Goal: Task Accomplishment & Management: Use online tool/utility

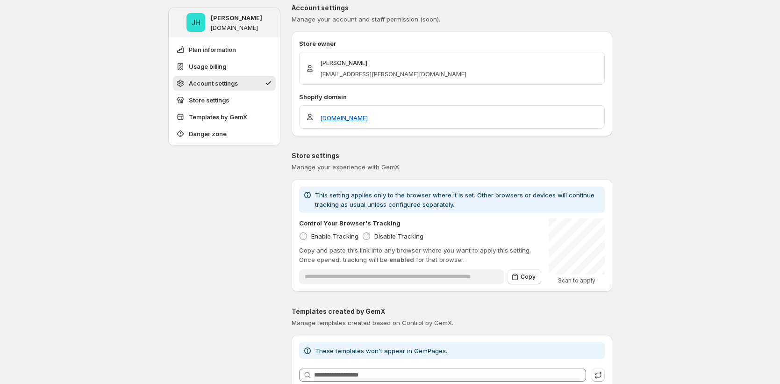
scroll to position [618, 0]
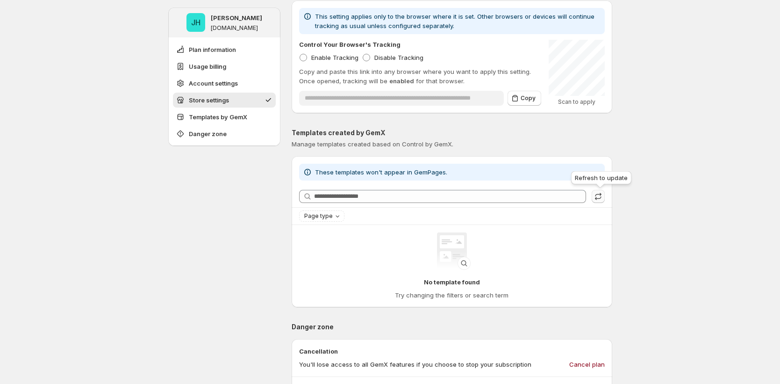
click at [601, 194] on icon "button" at bounding box center [598, 194] width 6 height 4
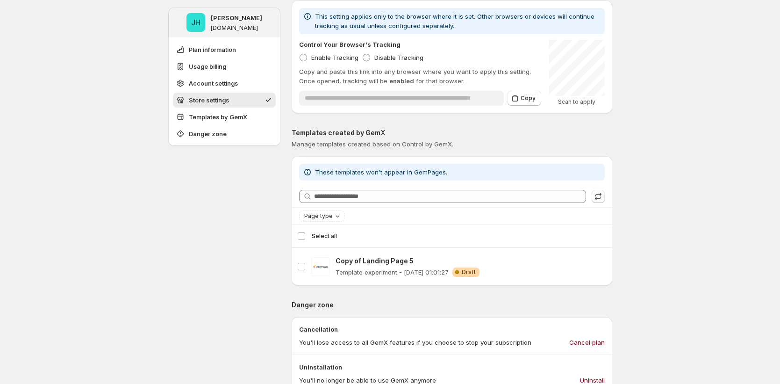
click at [181, 219] on div "JH Jena Hoang gemcommerce-dev-jena-gemx-011.myshopify.com Plan information Usag…" at bounding box center [224, 12] width 112 height 1241
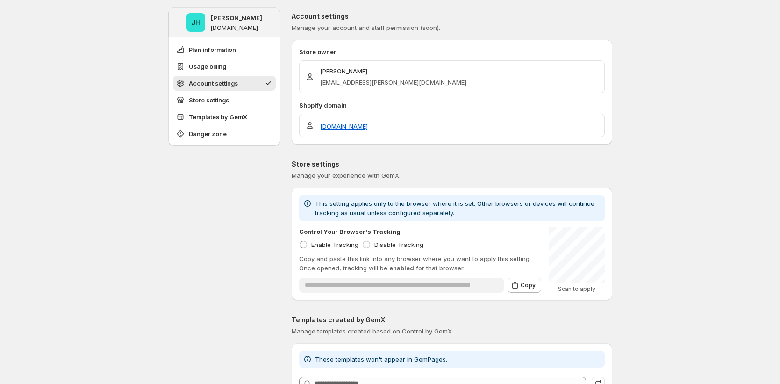
scroll to position [713, 0]
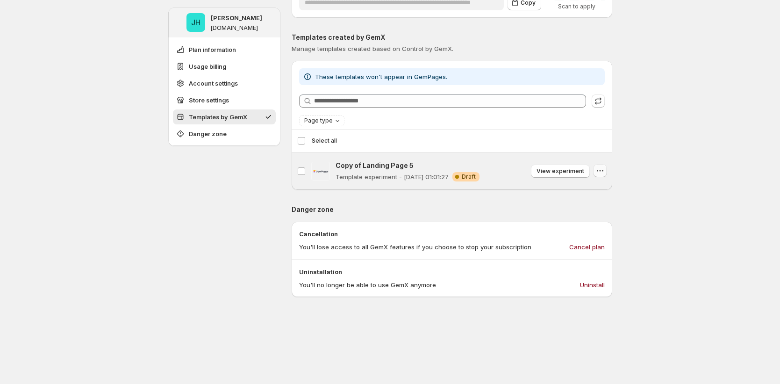
click at [606, 170] on button "button" at bounding box center [599, 170] width 13 height 13
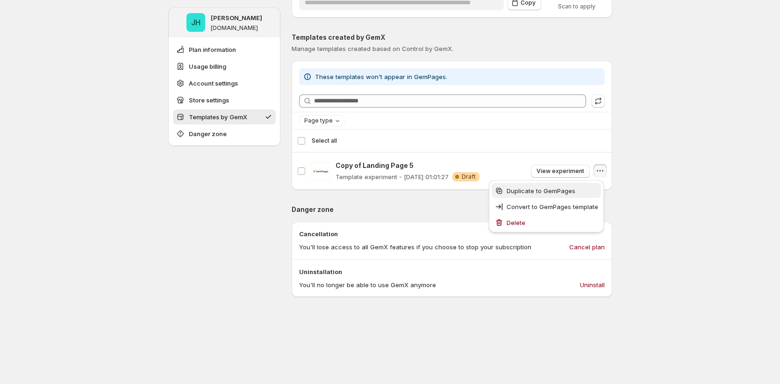
click at [556, 193] on span "Duplicate to GemPages" at bounding box center [540, 190] width 69 height 7
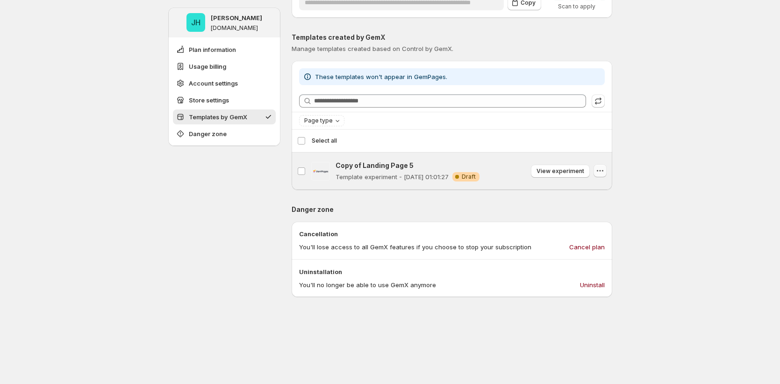
click at [599, 169] on icon "button" at bounding box center [599, 170] width 9 height 9
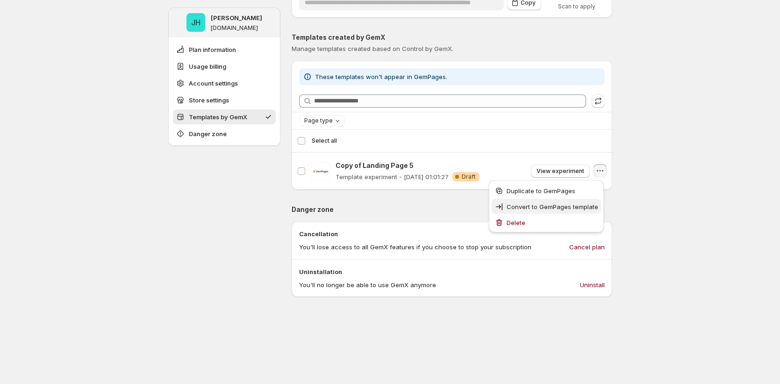
click at [527, 207] on span "Convert to GemPages template" at bounding box center [552, 206] width 92 height 7
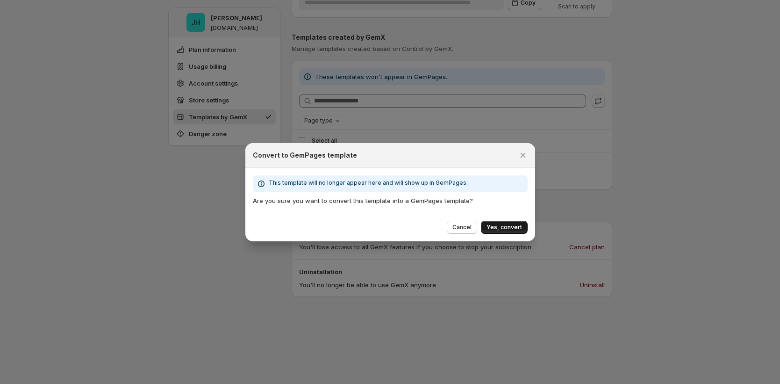
click at [495, 229] on span "Yes, convert" at bounding box center [504, 226] width 36 height 7
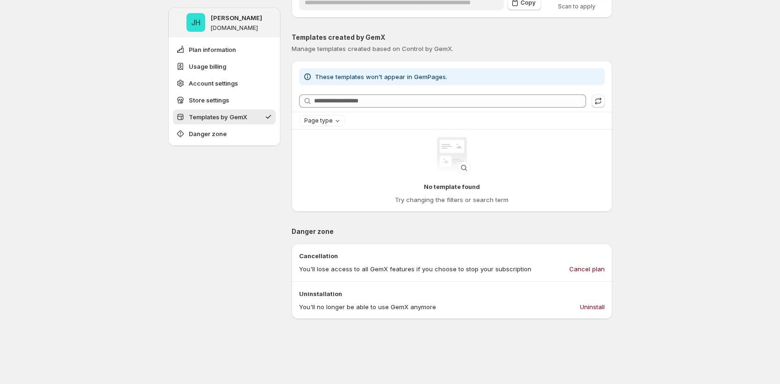
scroll to position [711, 0]
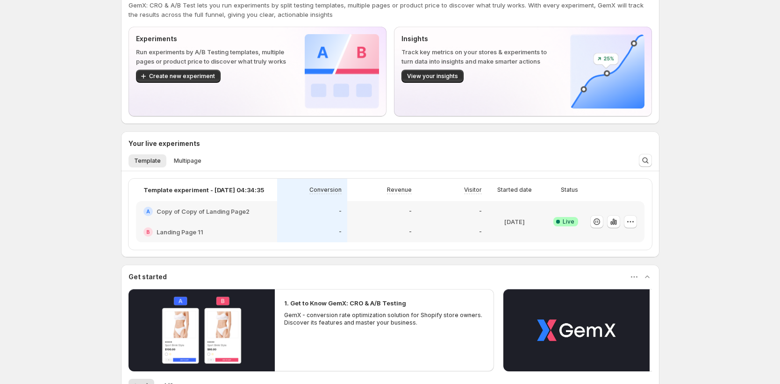
scroll to position [35, 0]
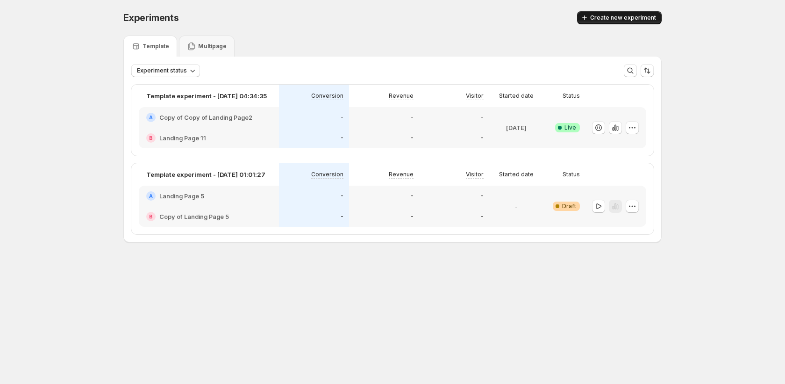
click at [654, 21] on span "Create new experiment" at bounding box center [623, 17] width 66 height 7
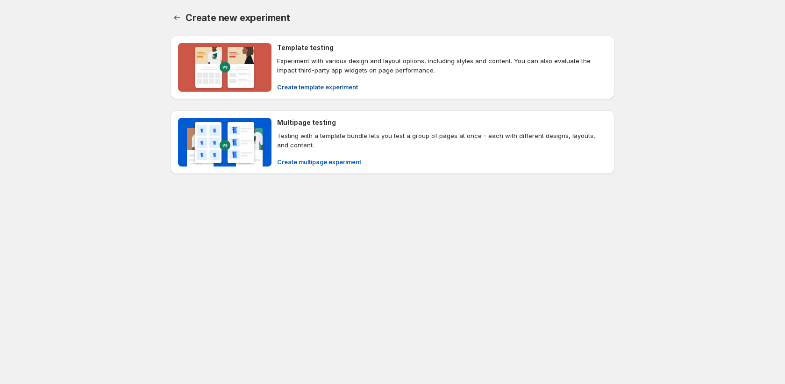
click at [327, 87] on span "Create template experiment" at bounding box center [317, 86] width 81 height 9
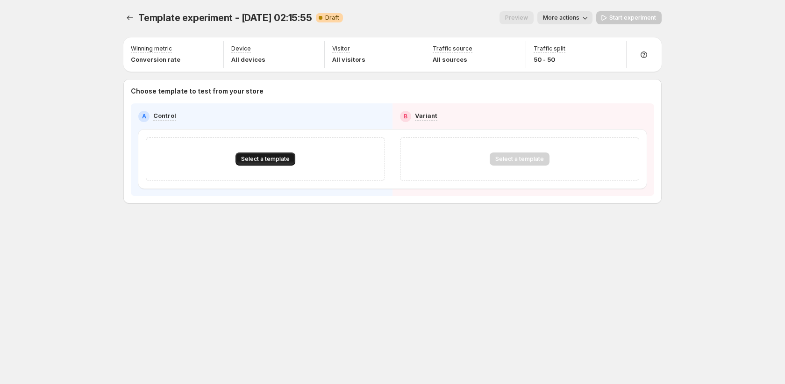
click at [262, 159] on span "Select a template" at bounding box center [265, 158] width 49 height 7
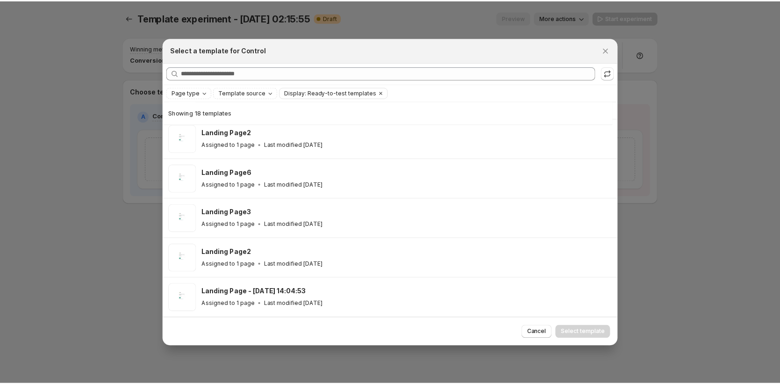
scroll to position [462, 0]
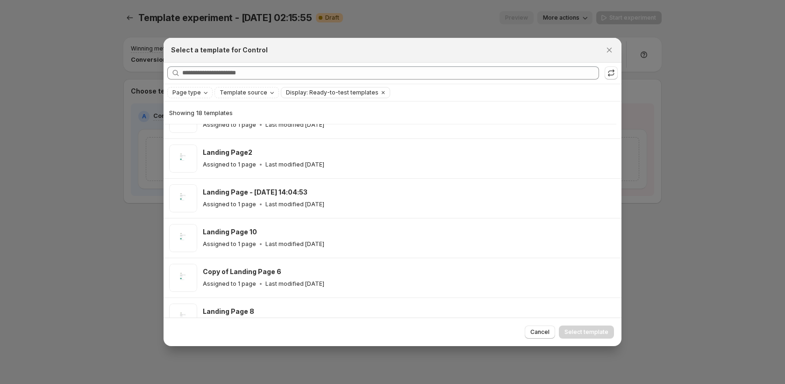
click at [325, 238] on div "Landing Page 10 Assigned to 1 page Last modified 3 days ago" at bounding box center [408, 237] width 410 height 21
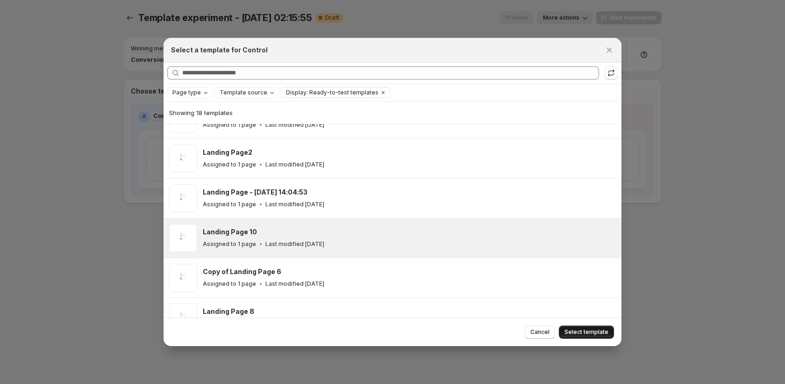
click at [587, 332] on span "Select template" at bounding box center [586, 331] width 44 height 7
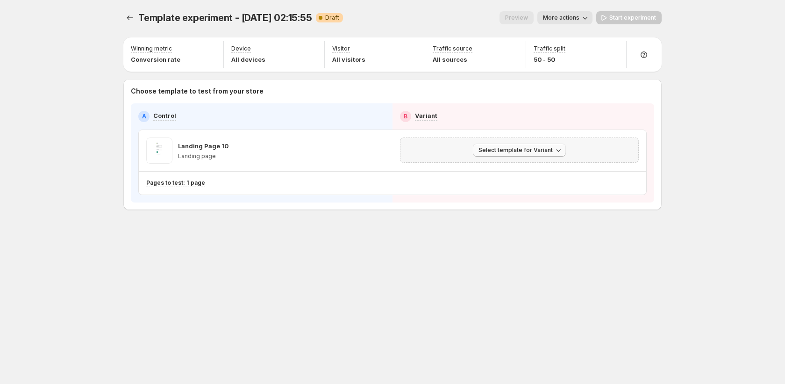
click at [511, 151] on span "Select template for Variant" at bounding box center [515, 149] width 74 height 7
click at [512, 186] on span "Create Variant based on Control" at bounding box center [520, 185] width 95 height 7
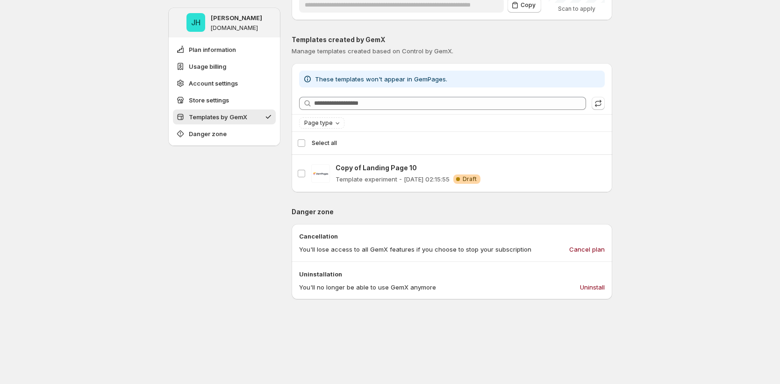
scroll to position [710, 0]
click at [598, 99] on icon "button" at bounding box center [597, 103] width 9 height 9
click at [603, 100] on icon "button" at bounding box center [597, 103] width 9 height 9
click at [600, 106] on icon "button" at bounding box center [598, 105] width 6 height 3
click at [600, 106] on span at bounding box center [597, 104] width 13 height 14
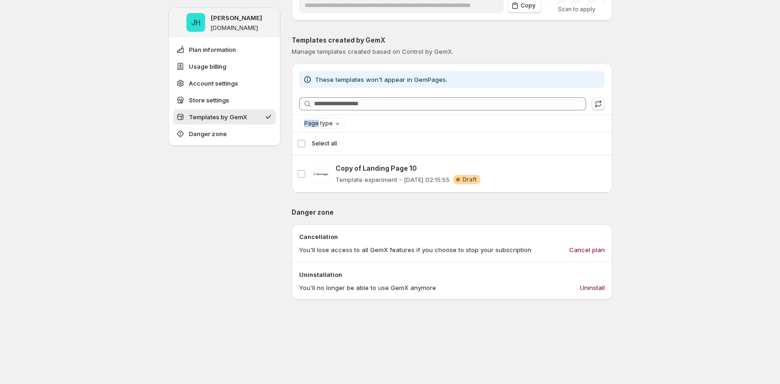
click at [600, 106] on icon "button" at bounding box center [598, 105] width 6 height 3
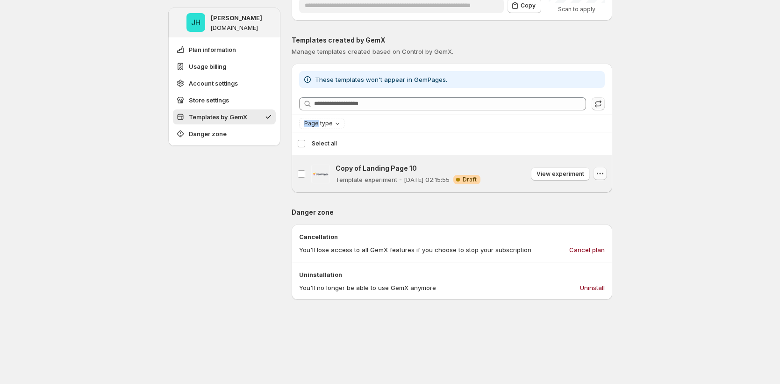
click at [603, 172] on icon "button" at bounding box center [599, 173] width 9 height 9
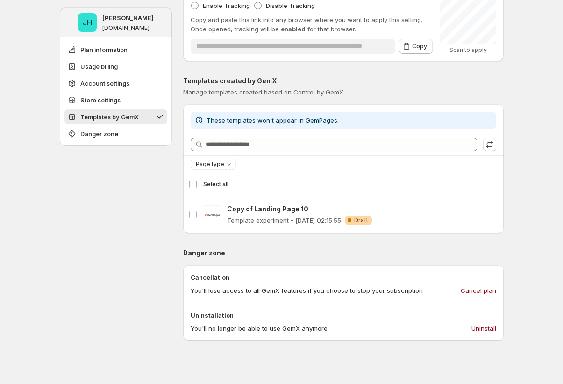
scroll to position [669, 0]
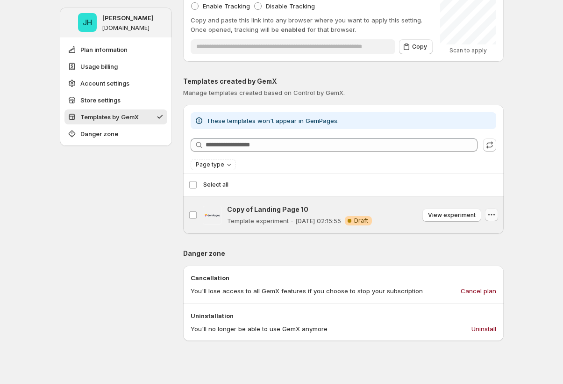
click at [490, 217] on icon "button" at bounding box center [491, 214] width 9 height 9
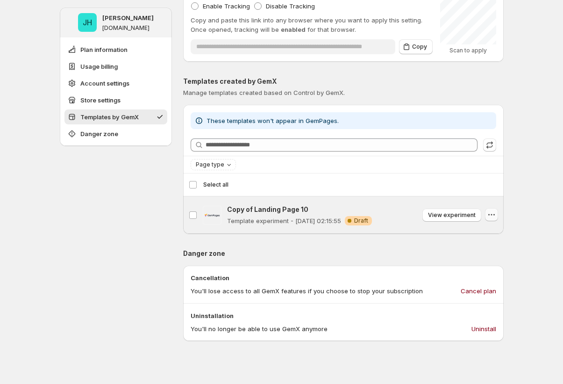
click at [489, 212] on icon "button" at bounding box center [491, 214] width 9 height 9
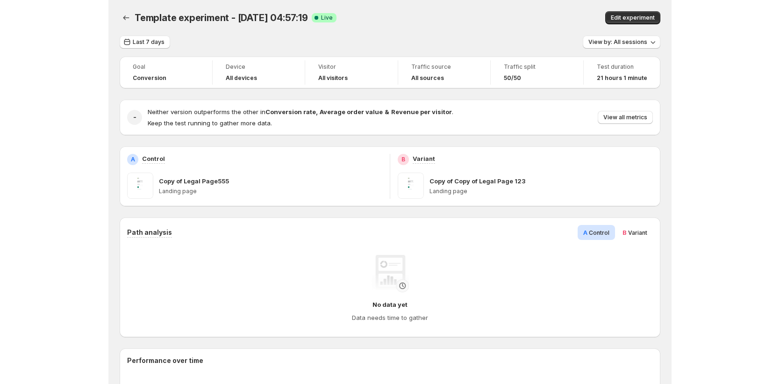
scroll to position [414, 0]
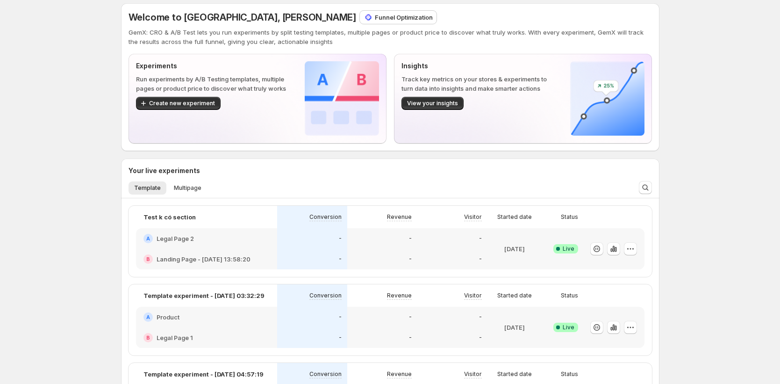
scroll to position [160, 0]
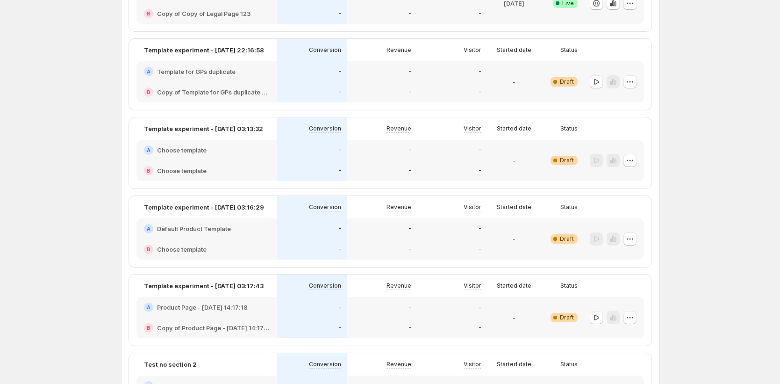
scroll to position [284, 0]
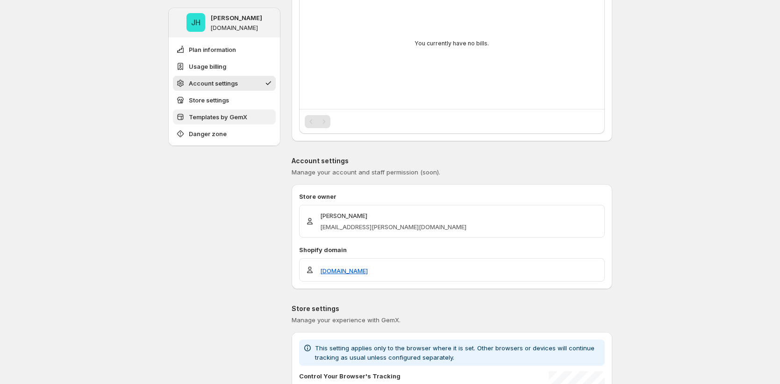
click at [247, 116] on span "Templates by GemX" at bounding box center [218, 116] width 58 height 9
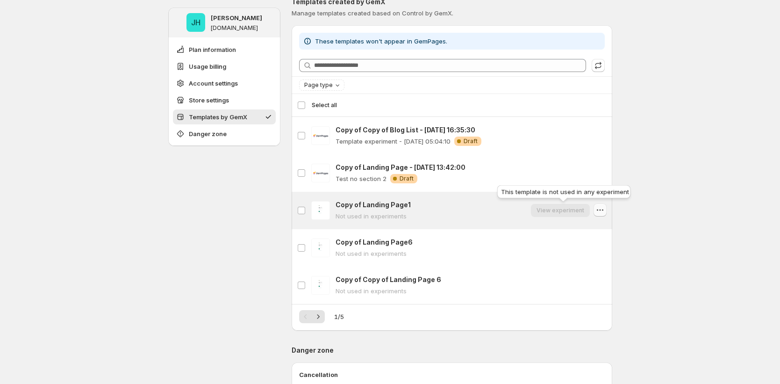
scroll to position [752, 0]
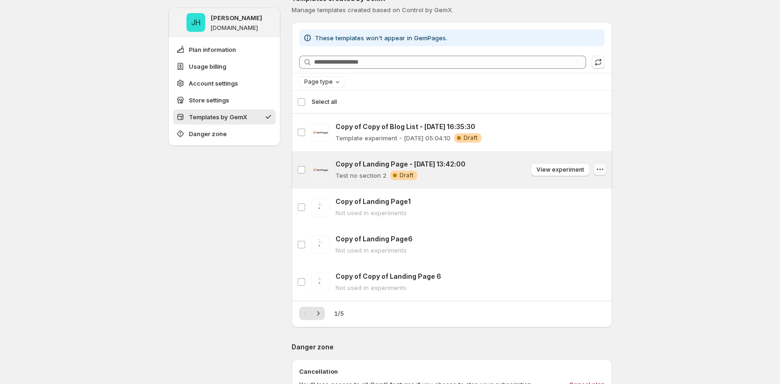
click at [562, 171] on icon "button" at bounding box center [599, 168] width 9 height 9
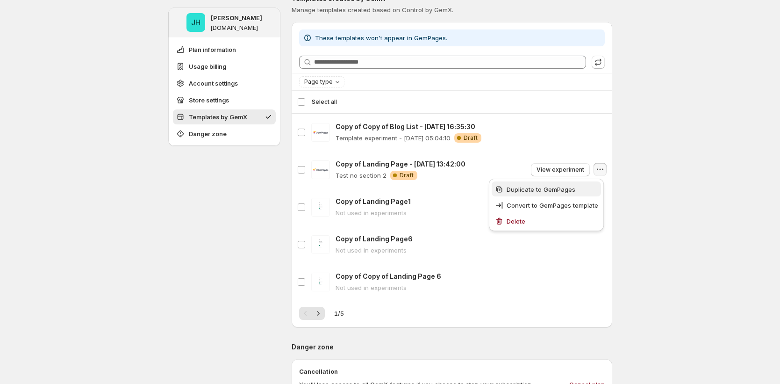
click at [562, 189] on span "Duplicate to GemPages" at bounding box center [552, 189] width 92 height 9
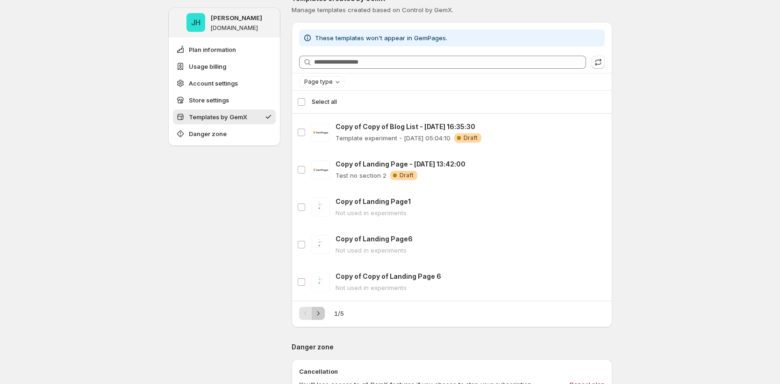
click at [320, 313] on icon "Next" at bounding box center [317, 312] width 9 height 9
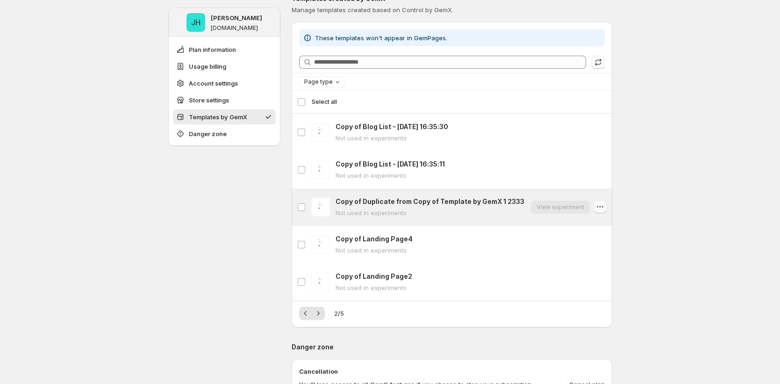
click at [562, 206] on icon "button" at bounding box center [599, 206] width 9 height 9
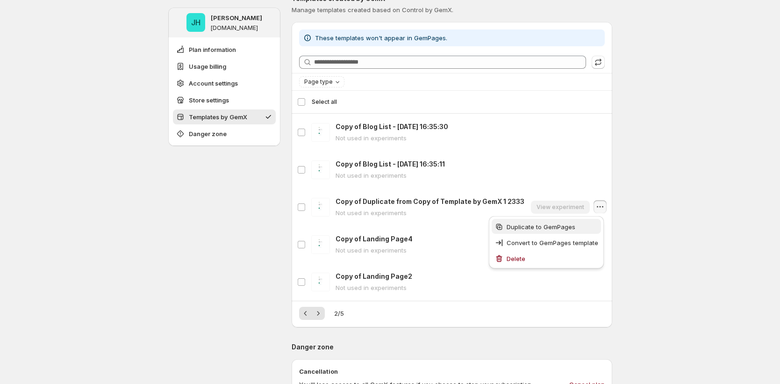
click at [558, 226] on span "Duplicate to GemPages" at bounding box center [540, 226] width 69 height 7
click at [323, 318] on button "Next" at bounding box center [318, 312] width 13 height 13
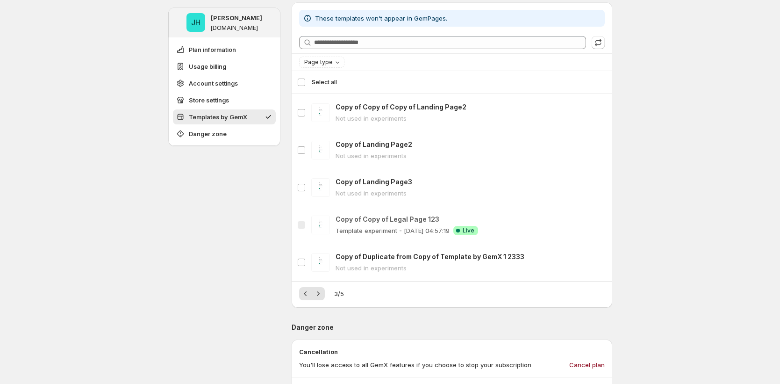
scroll to position [764, 0]
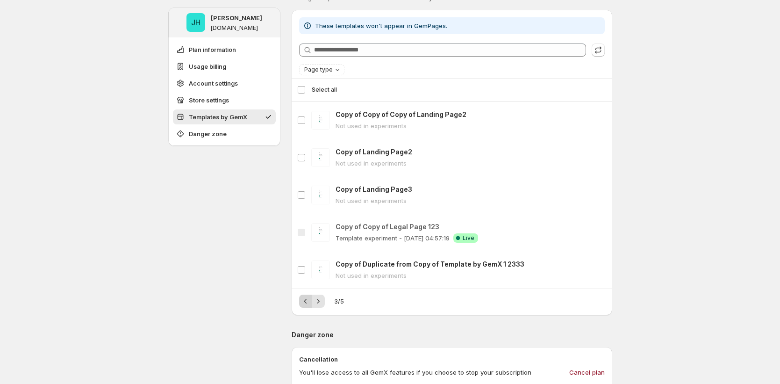
click at [303, 305] on button "Previous" at bounding box center [305, 300] width 13 height 13
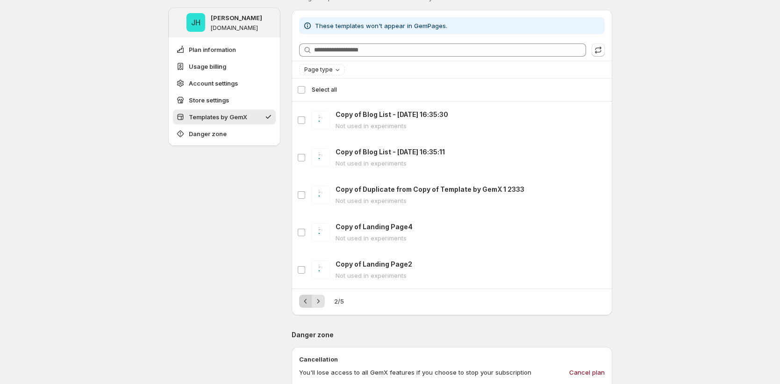
click at [306, 298] on icon "Previous" at bounding box center [305, 300] width 9 height 9
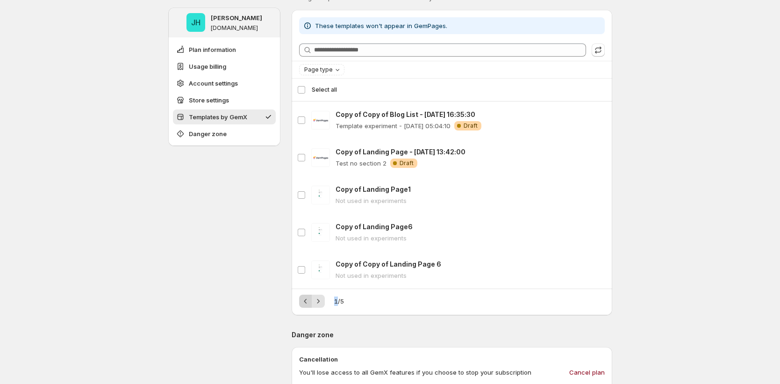
click at [306, 298] on div "Pagination" at bounding box center [305, 300] width 13 height 13
click at [321, 299] on icon "Next" at bounding box center [317, 300] width 9 height 9
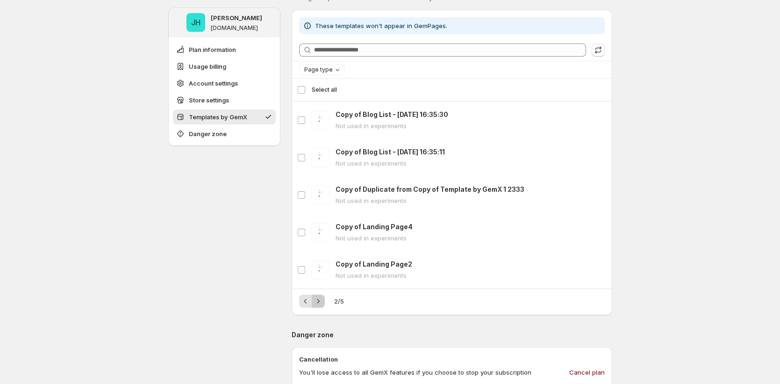
click at [321, 299] on icon "Next" at bounding box center [317, 300] width 9 height 9
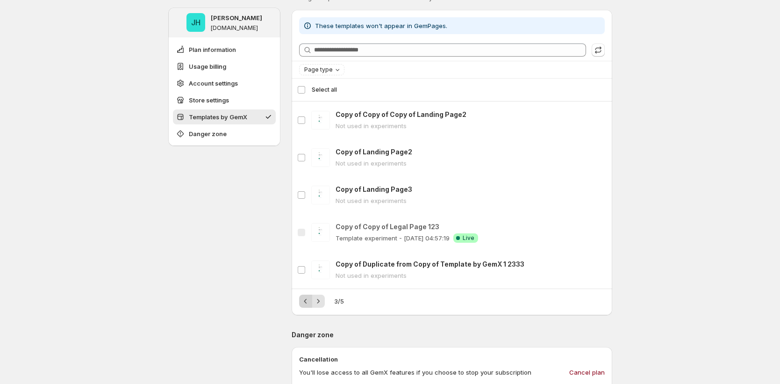
click at [307, 303] on icon "Previous" at bounding box center [305, 300] width 9 height 9
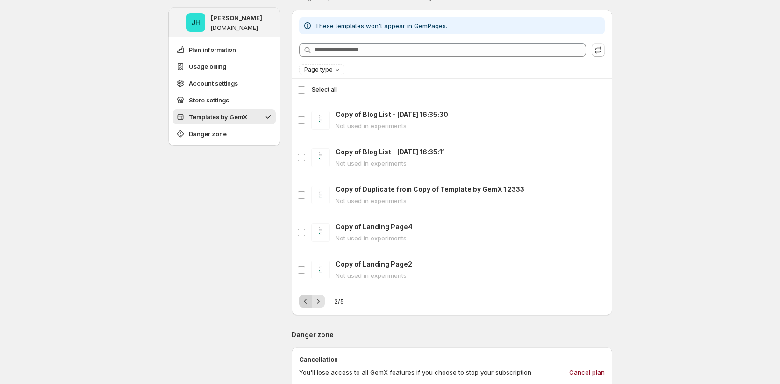
click at [310, 301] on icon "Previous" at bounding box center [305, 300] width 9 height 9
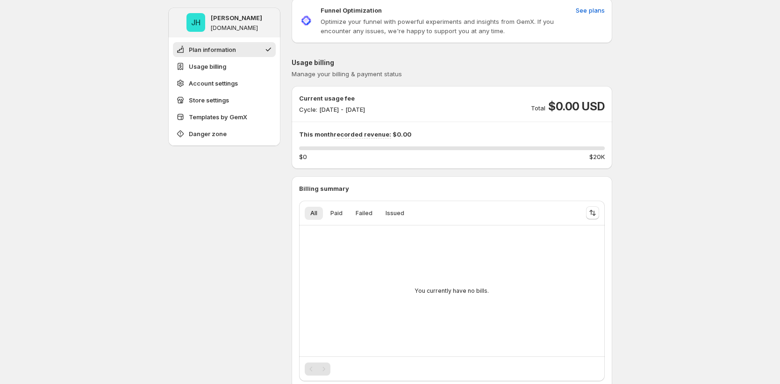
scroll to position [0, 0]
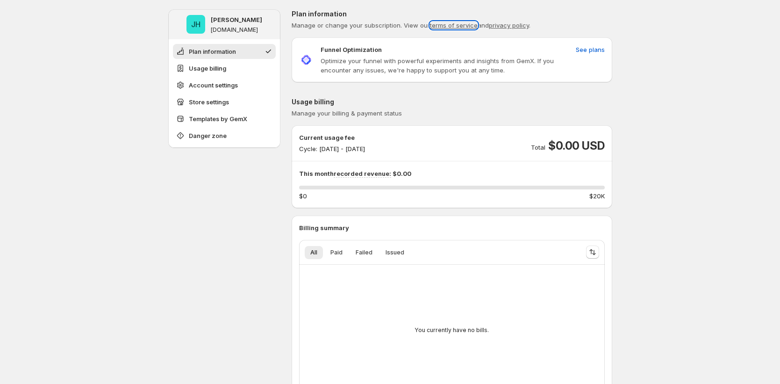
click at [457, 28] on link "terms of service" at bounding box center [454, 24] width 48 height 7
click at [562, 48] on span "See plans" at bounding box center [589, 49] width 29 height 9
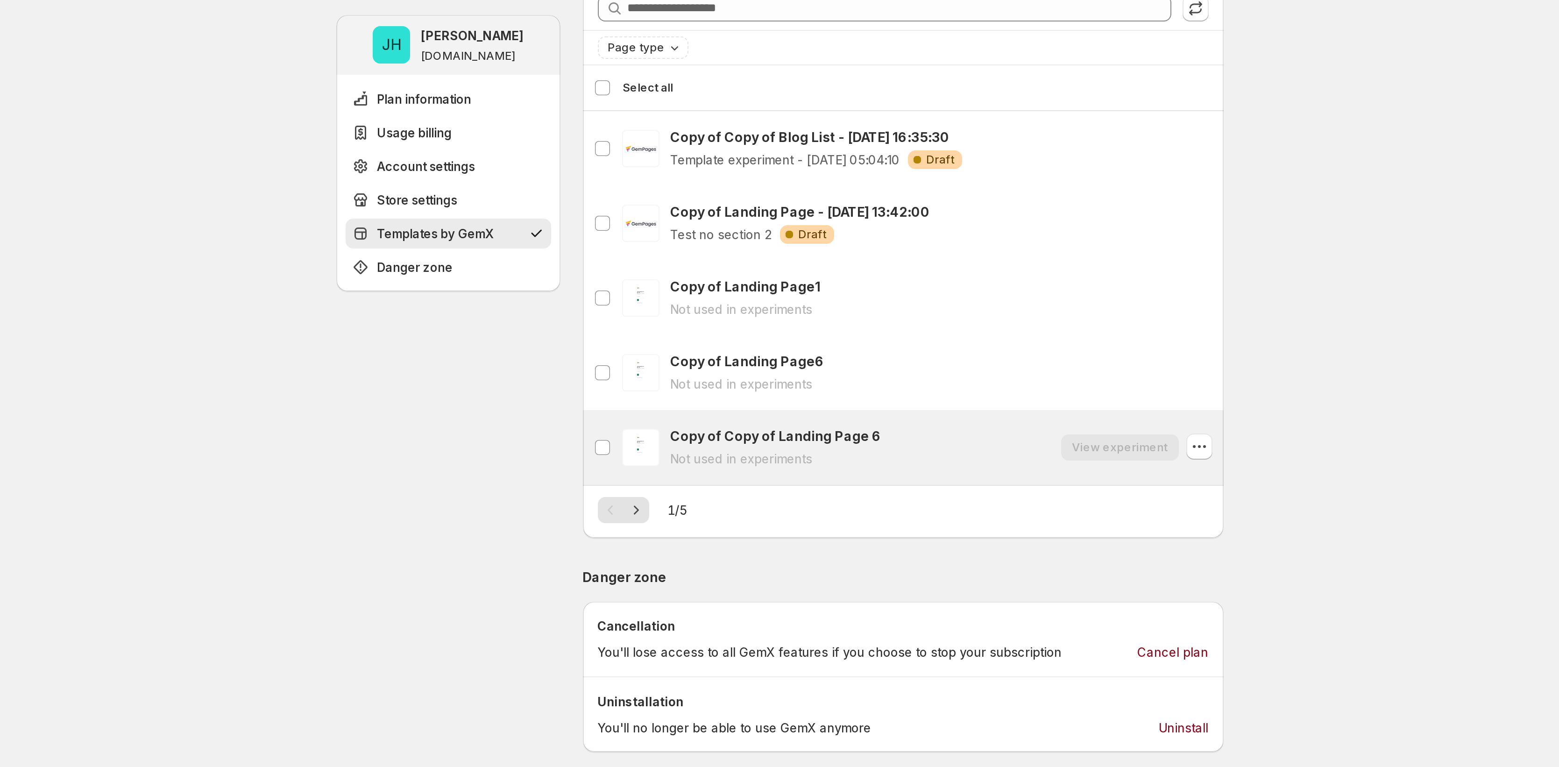
scroll to position [710, 0]
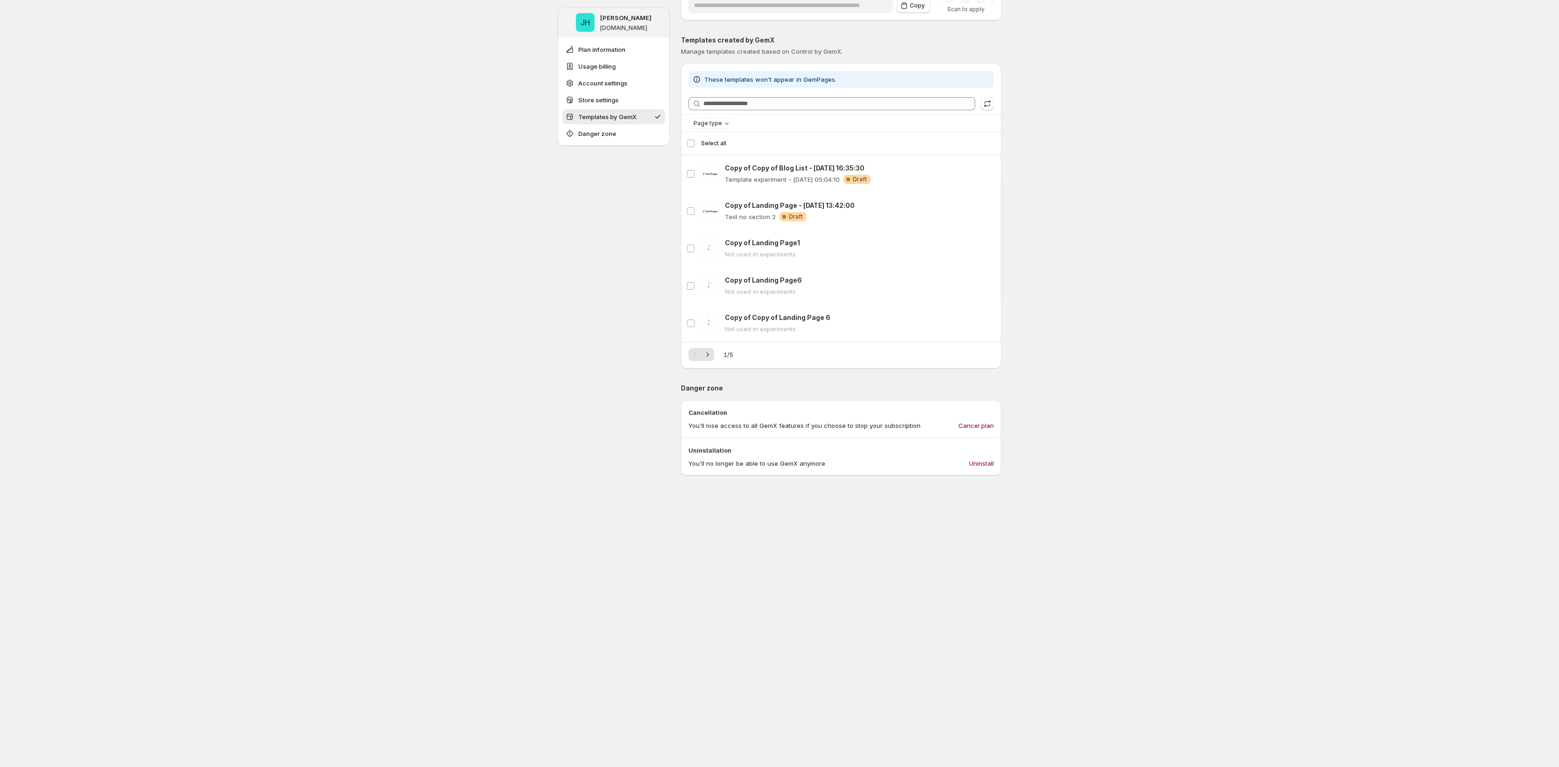
click at [305, 152] on div "JH Jena Hoang gemcommerce-dev-jena-gemx-009.myshopify.com Plan information Usag…" at bounding box center [779, 28] width 1559 height 1477
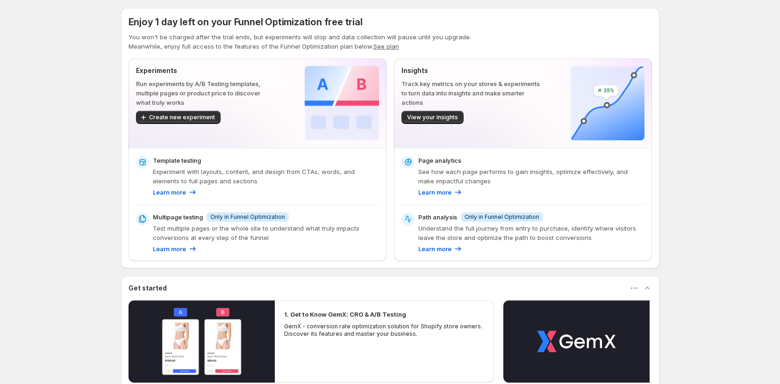
scroll to position [28, 0]
